Goal: Task Accomplishment & Management: Use online tool/utility

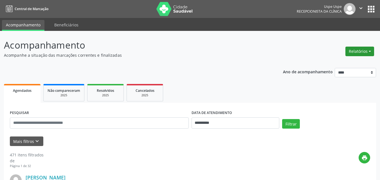
click at [363, 52] on button "Relatórios" at bounding box center [359, 52] width 29 height 10
click at [349, 62] on link "Agendamentos" at bounding box center [344, 64] width 60 height 8
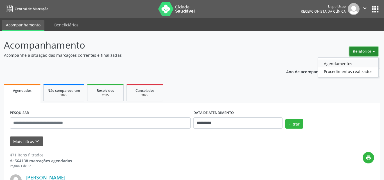
select select "*"
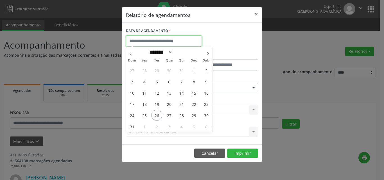
click at [175, 42] on input "text" at bounding box center [164, 40] width 76 height 11
click at [168, 116] on span "27" at bounding box center [169, 115] width 11 height 11
type input "**********"
click at [168, 116] on span "27" at bounding box center [169, 115] width 11 height 11
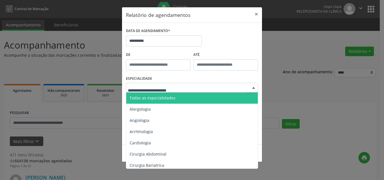
click at [163, 87] on input "text" at bounding box center [187, 90] width 119 height 11
click at [162, 99] on span "Todas as especialidades" at bounding box center [153, 97] width 46 height 5
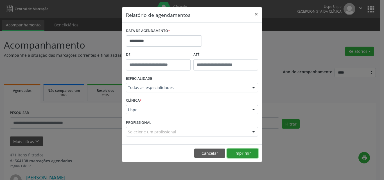
click at [241, 152] on button "Imprimir" at bounding box center [242, 154] width 31 height 10
click at [258, 15] on button "×" at bounding box center [256, 14] width 11 height 14
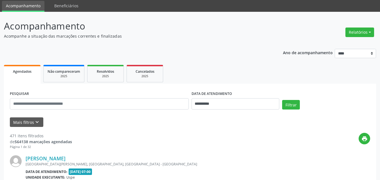
scroll to position [28, 0]
